Goal: Task Accomplishment & Management: Use online tool/utility

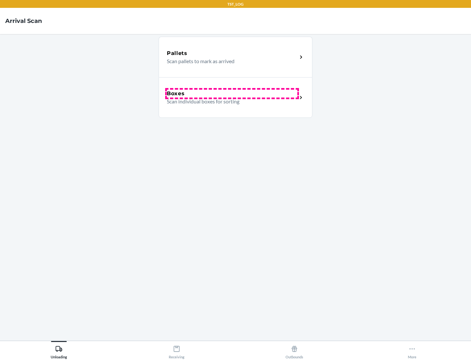
click at [232, 94] on div "Boxes" at bounding box center [232, 94] width 131 height 8
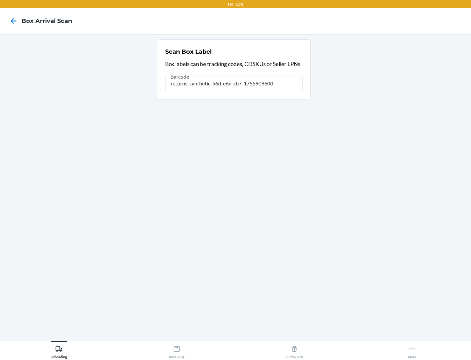
type input "returns-synthetic-56d-e6n-cb7-1755909600"
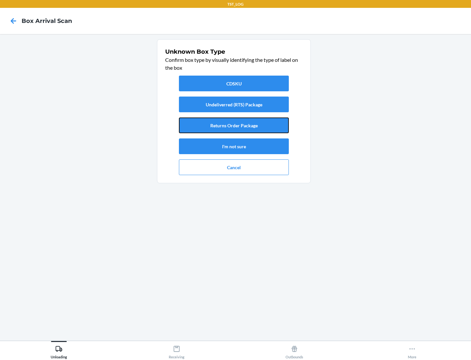
click at [234, 125] on button "Returns Order Package" at bounding box center [234, 125] width 110 height 16
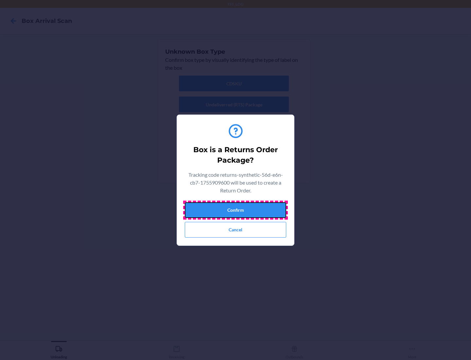
click at [236, 210] on button "Confirm" at bounding box center [235, 210] width 101 height 16
